Goal: Task Accomplishment & Management: Check status

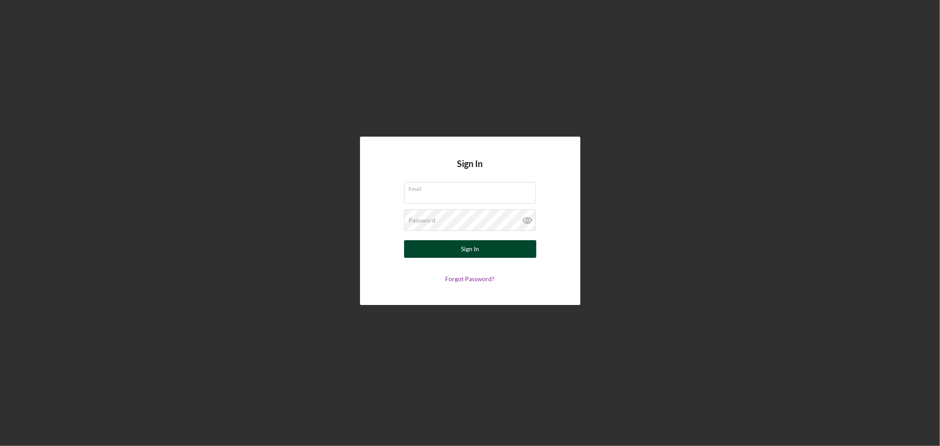
type input "[EMAIL_ADDRESS][DOMAIN_NAME]"
click at [463, 245] on div "Sign In" at bounding box center [470, 249] width 18 height 18
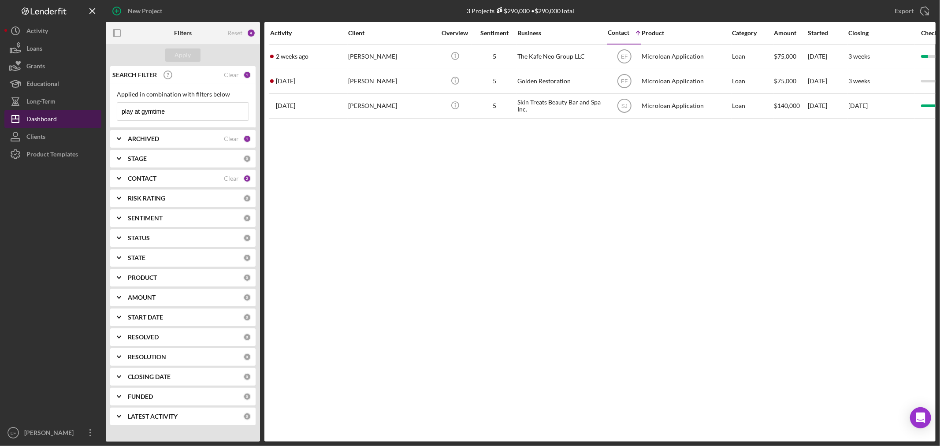
click at [44, 119] on div "Dashboard" at bounding box center [41, 120] width 30 height 20
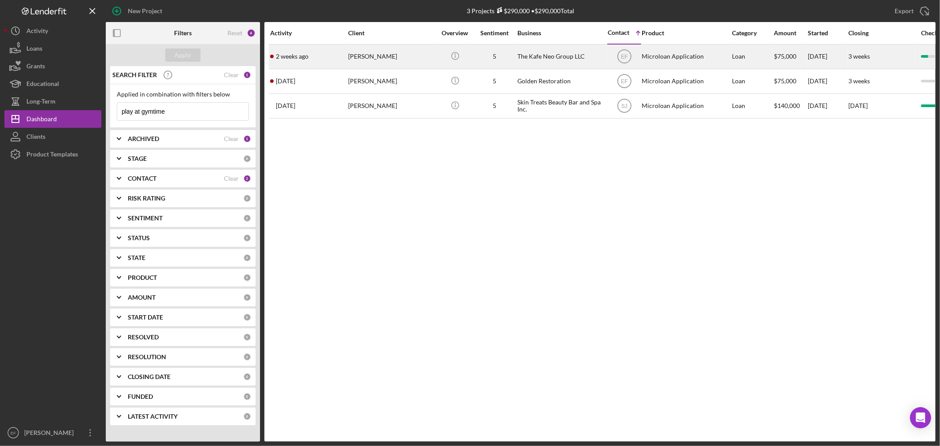
click at [365, 57] on div "[PERSON_NAME]" at bounding box center [392, 56] width 88 height 23
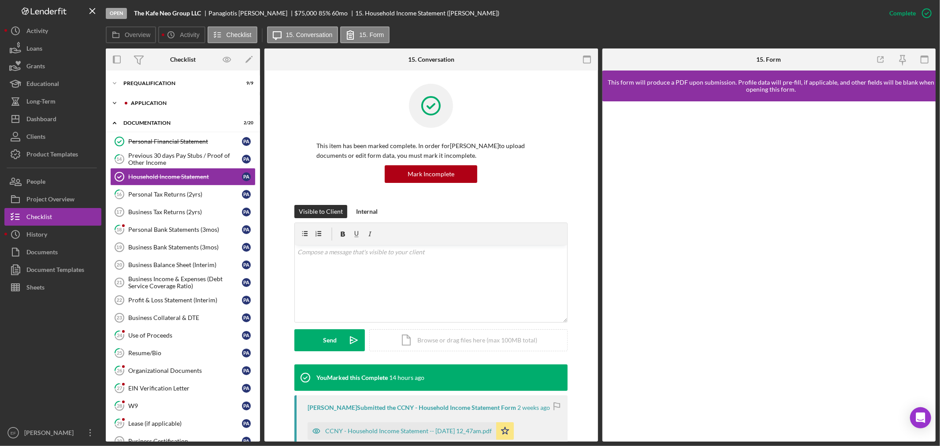
click at [139, 99] on div "Icon/Expander Application 4 / 6" at bounding box center [183, 103] width 154 height 18
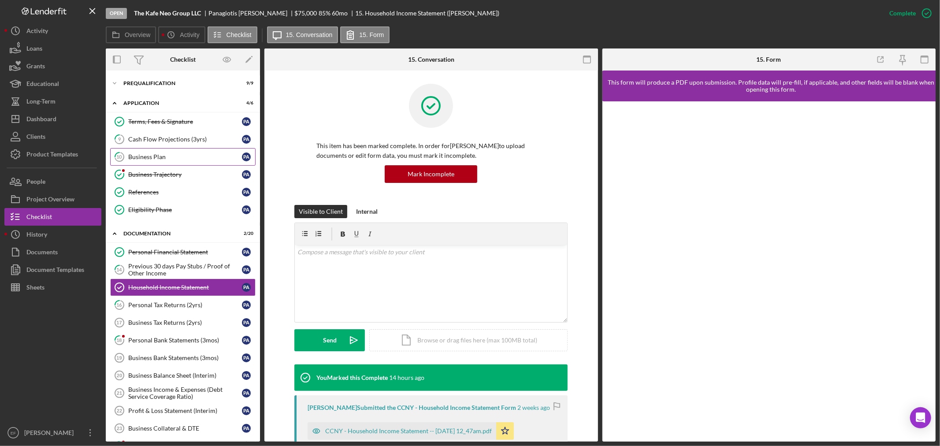
click at [142, 160] on div "Business Plan" at bounding box center [185, 156] width 114 height 7
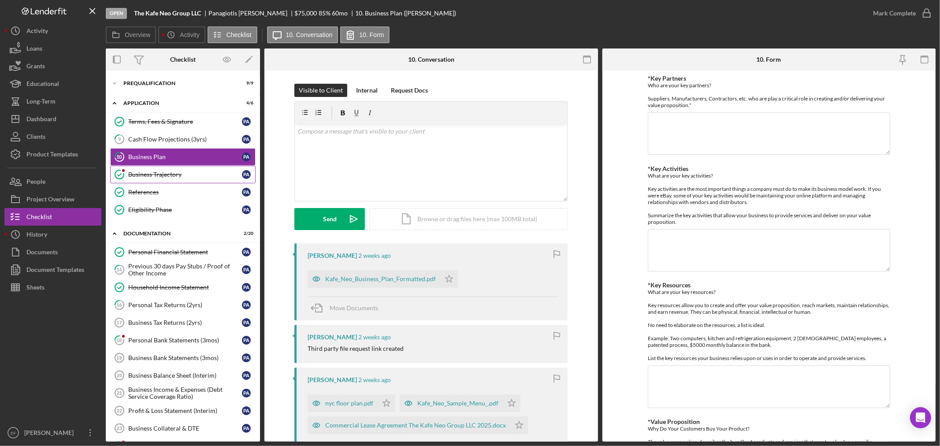
click at [144, 169] on link "Business Trajectory Business Trajectory P A" at bounding box center [182, 175] width 145 height 18
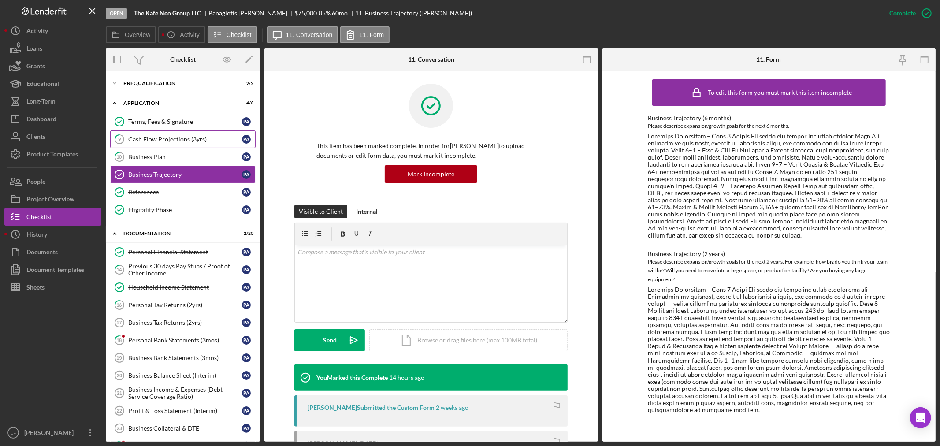
click at [152, 135] on link "9 Cash Flow Projections (3yrs) P A" at bounding box center [182, 139] width 145 height 18
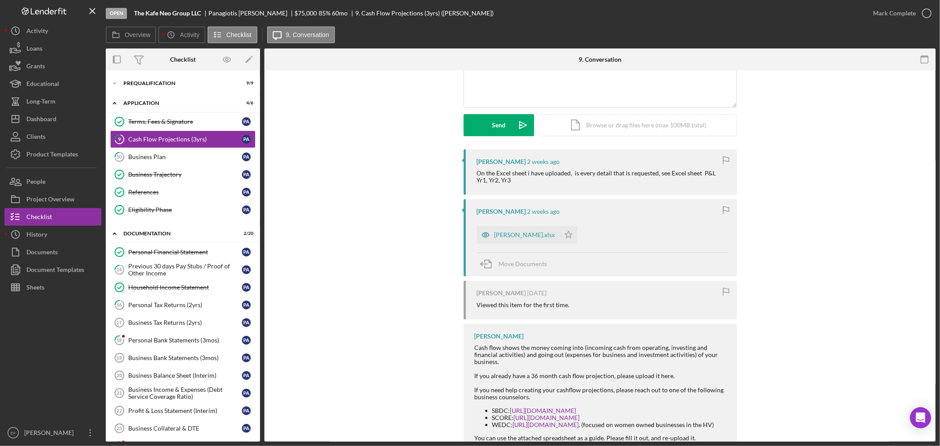
scroll to position [98, 0]
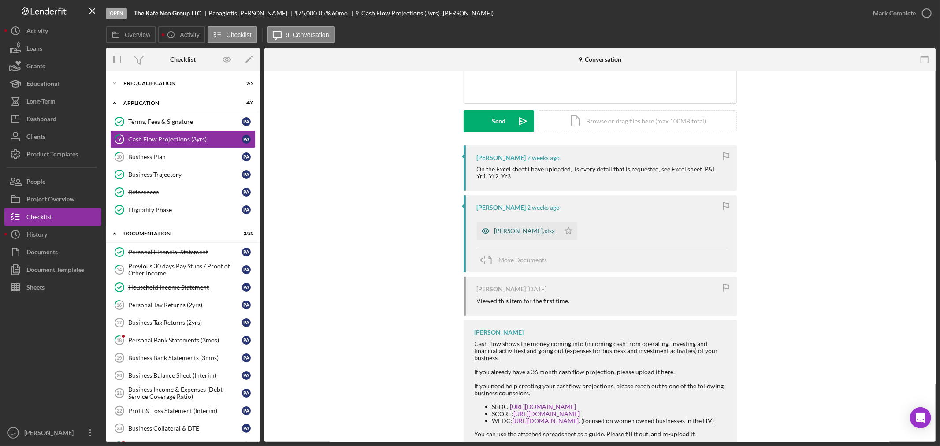
click at [510, 230] on div "[PERSON_NAME].xlsx" at bounding box center [525, 230] width 61 height 7
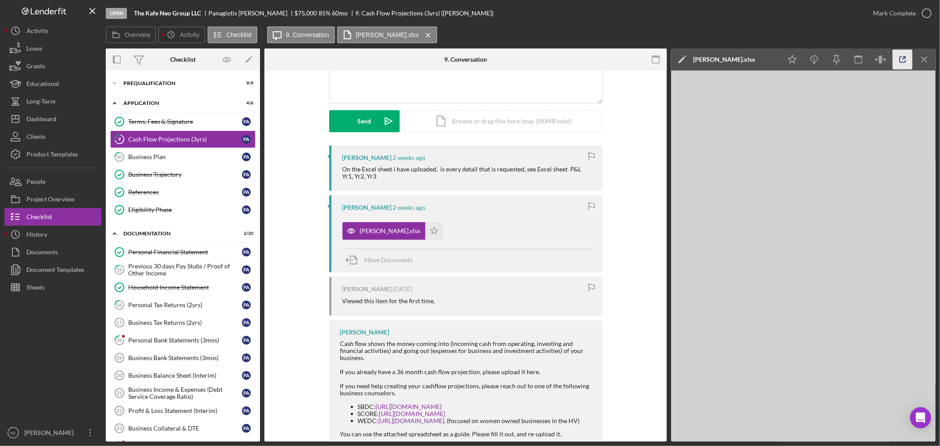
click at [906, 54] on icon "button" at bounding box center [903, 60] width 20 height 20
click at [369, 228] on div "[PERSON_NAME].xlsx" at bounding box center [390, 230] width 61 height 7
click at [901, 62] on icon "button" at bounding box center [903, 60] width 6 height 6
drag, startPoint x: 134, startPoint y: 11, endPoint x: 204, endPoint y: 13, distance: 70.1
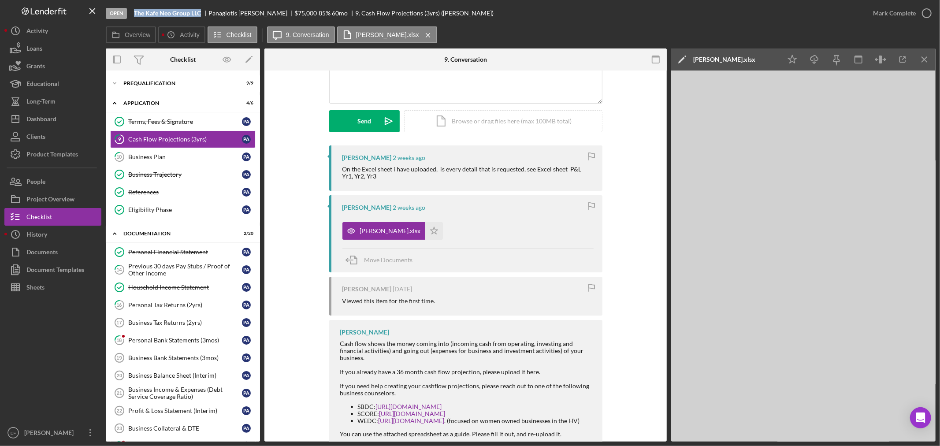
click at [204, 13] on div "The Kafe Neo Group LLC" at bounding box center [171, 13] width 74 height 7
copy b "The Kafe Neo Group LLC"
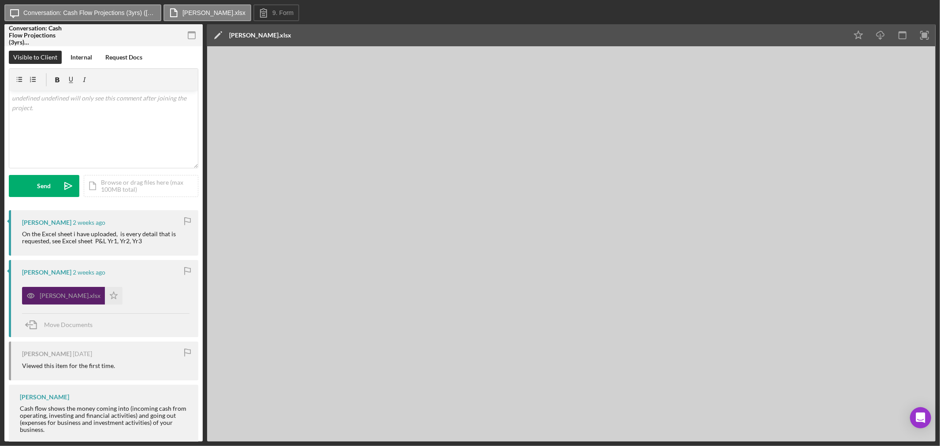
click at [46, 293] on div "[PERSON_NAME].xlsx" at bounding box center [70, 295] width 61 height 7
click at [261, 31] on div "[PERSON_NAME].xlsx" at bounding box center [260, 35] width 62 height 22
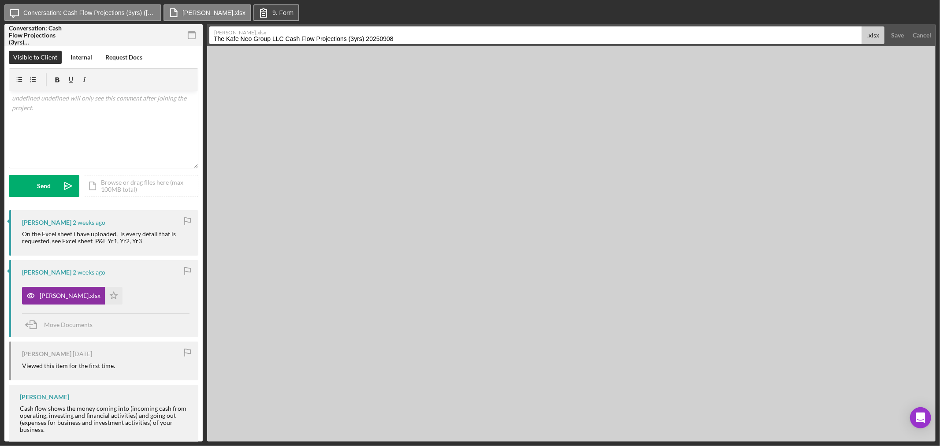
click at [253, 14] on icon at bounding box center [264, 13] width 22 height 22
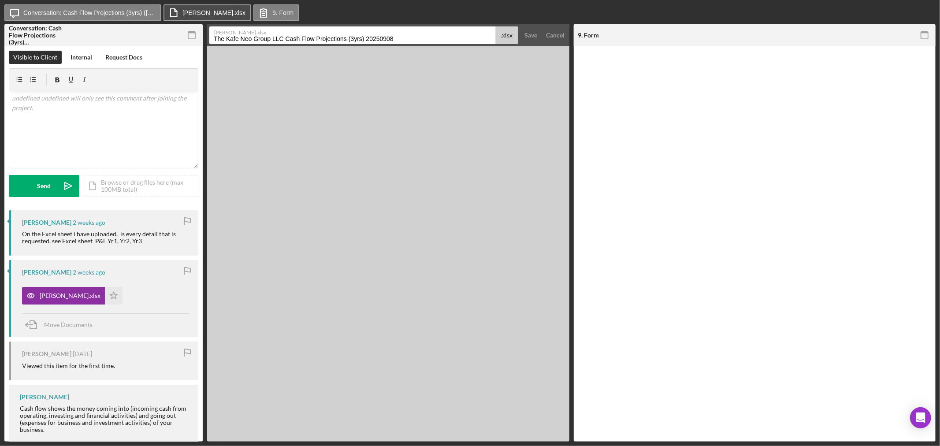
click at [210, 11] on label "[PERSON_NAME].xlsx" at bounding box center [213, 12] width 63 height 7
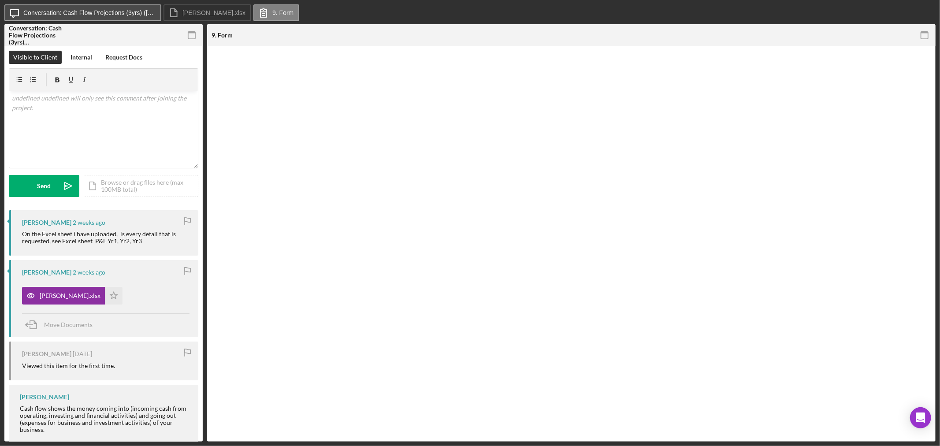
click at [109, 15] on label "Conversation: Cash Flow Projections (3yrs) (Panagiotis A.)" at bounding box center [89, 12] width 132 height 7
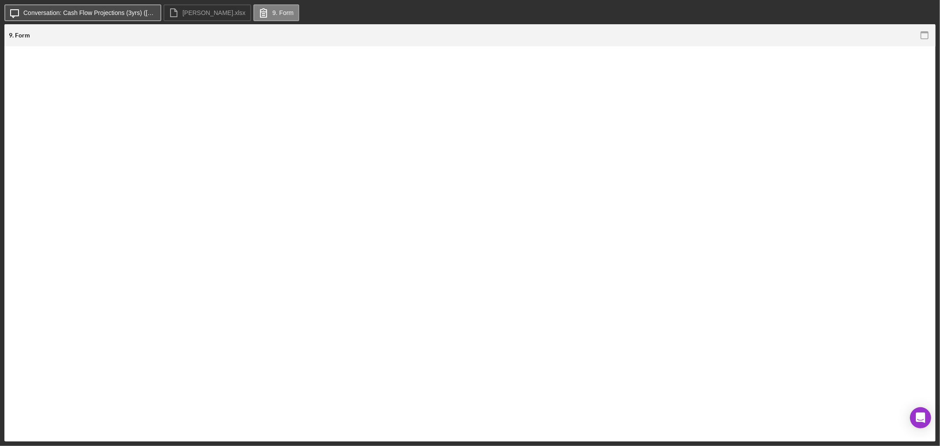
click at [123, 13] on label "Conversation: Cash Flow Projections (3yrs) (Panagiotis A.)" at bounding box center [89, 12] width 132 height 7
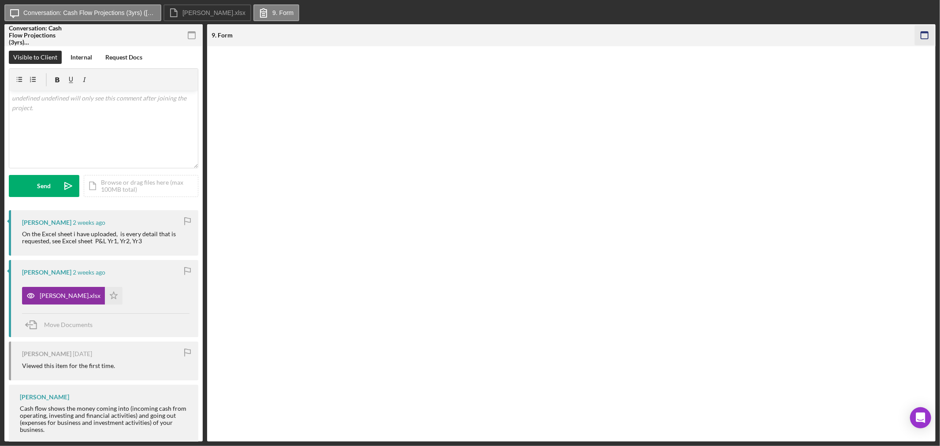
click at [923, 36] on icon "button" at bounding box center [925, 36] width 20 height 20
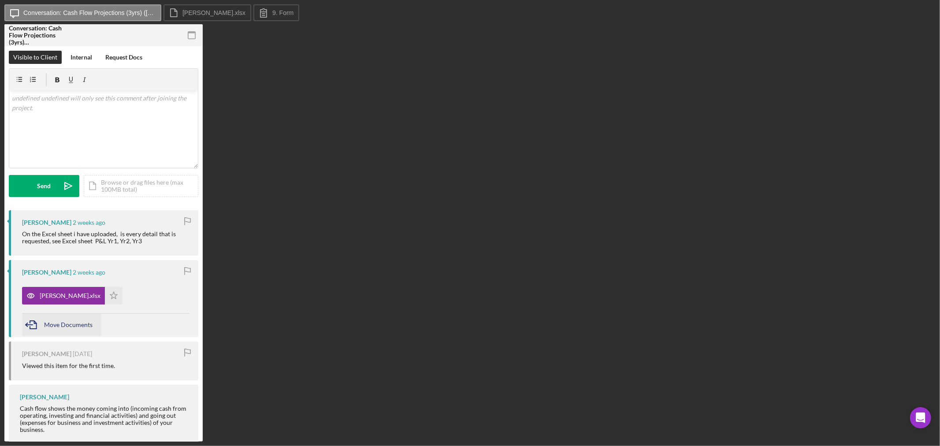
click at [65, 316] on div "Move Documents" at bounding box center [68, 325] width 48 height 22
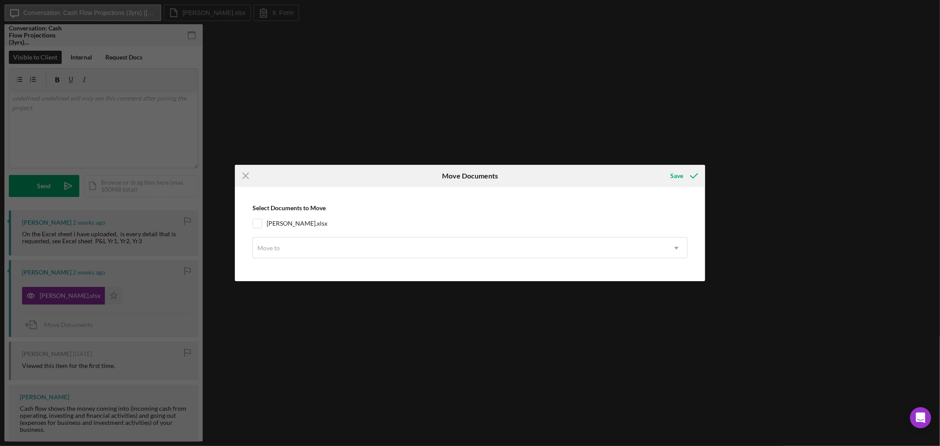
click at [680, 183] on div "Save" at bounding box center [676, 176] width 13 height 18
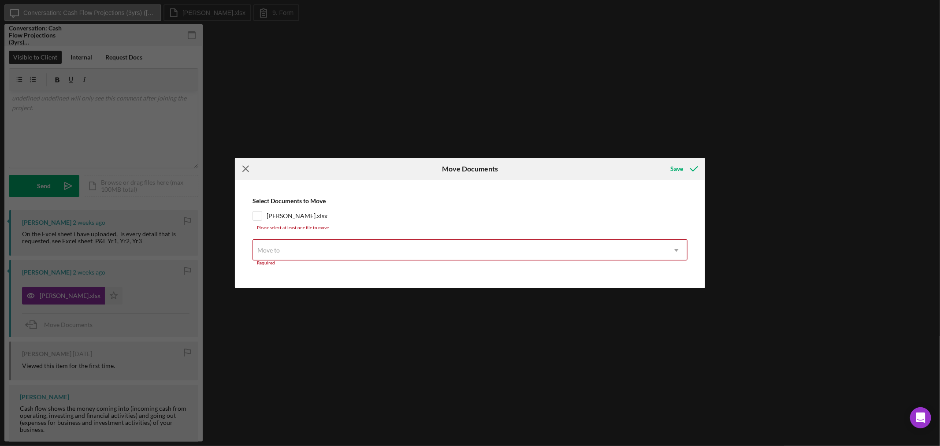
click at [242, 171] on icon "Icon/Menu Close" at bounding box center [246, 169] width 22 height 22
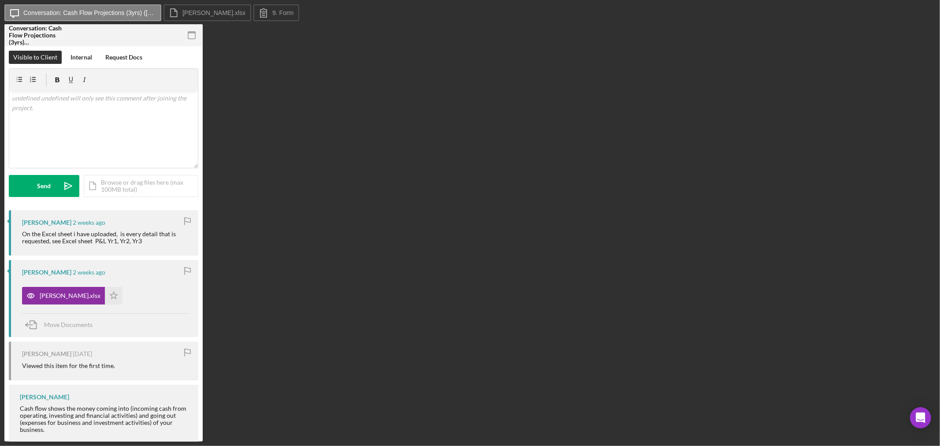
drag, startPoint x: 143, startPoint y: 279, endPoint x: 147, endPoint y: 255, distance: 24.6
click at [147, 265] on div "Panagiotis Athanasopoulos 2 weeks ago erika fermin.xlsx Icon/Star Move Documents" at bounding box center [104, 298] width 190 height 77
click at [147, 244] on div "On the Excel sheet i have uploaded, is every detail that is requested, see Exce…" at bounding box center [106, 238] width 168 height 14
click at [138, 294] on div "[PERSON_NAME].xlsx Icon/Star" at bounding box center [106, 294] width 168 height 22
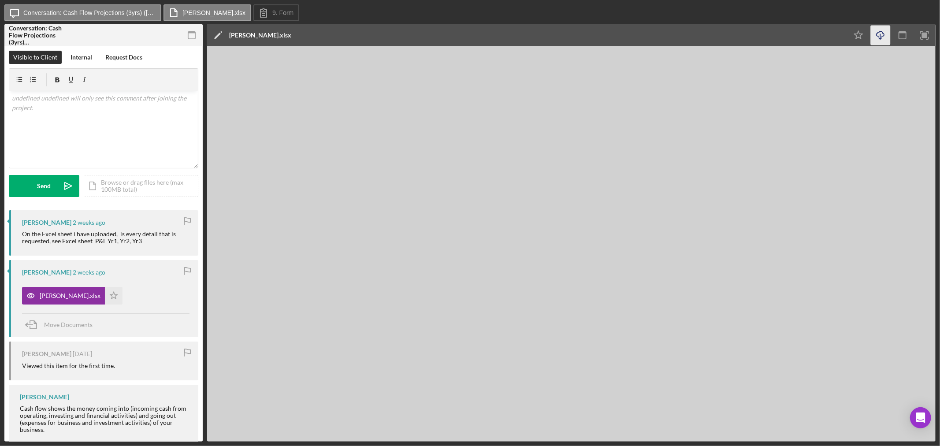
click at [879, 36] on icon "Icon/Download" at bounding box center [881, 36] width 20 height 20
click at [880, 33] on icon "Icon/Download" at bounding box center [881, 36] width 20 height 20
